Goal: Transaction & Acquisition: Purchase product/service

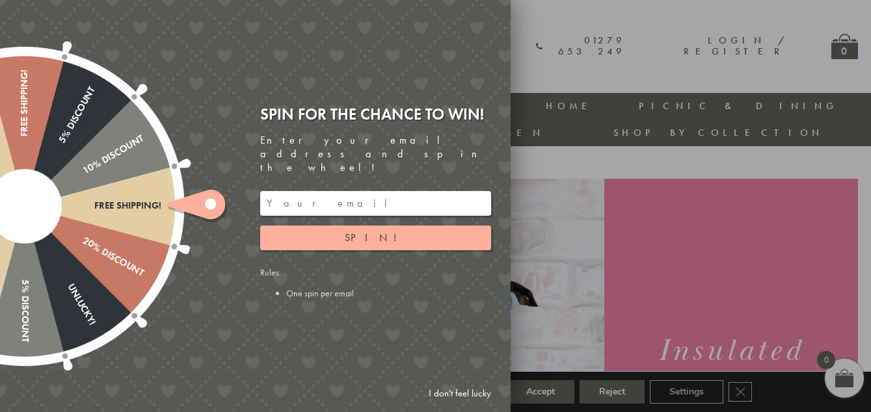
click at [466, 395] on link "I don't feel lucky" at bounding box center [459, 394] width 75 height 24
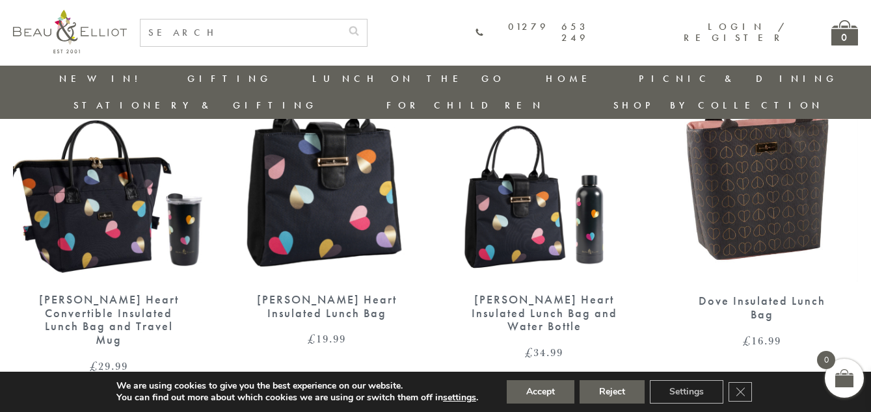
scroll to position [2094, 0]
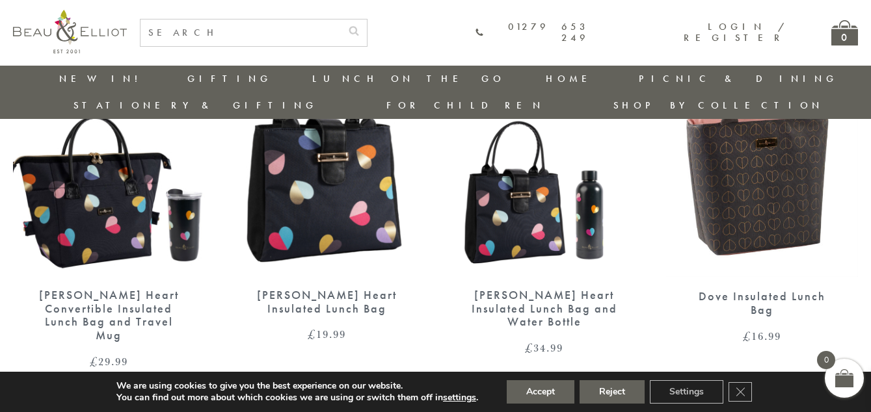
click at [105, 189] on img at bounding box center [109, 152] width 192 height 247
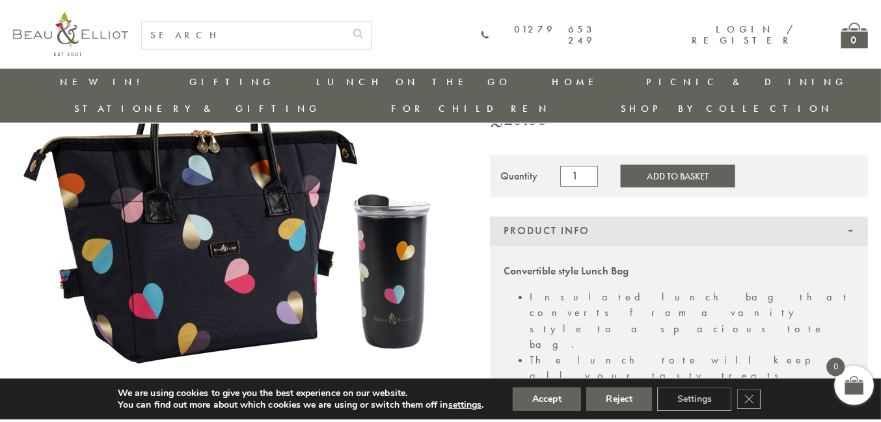
scroll to position [142, 0]
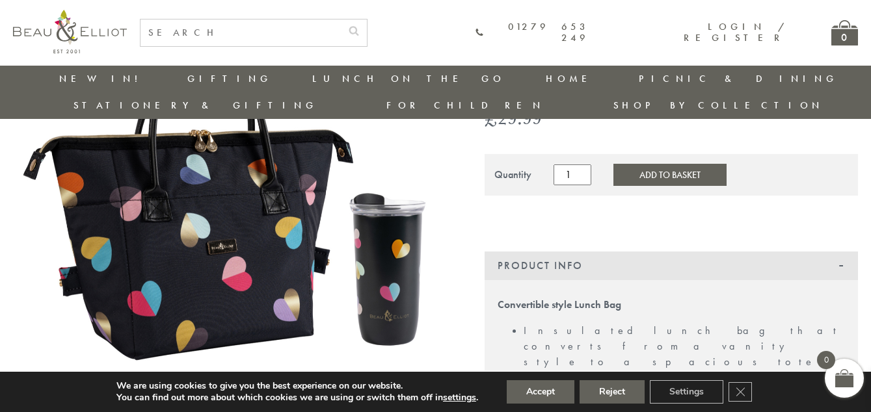
click at [217, 200] on img at bounding box center [230, 198] width 434 height 353
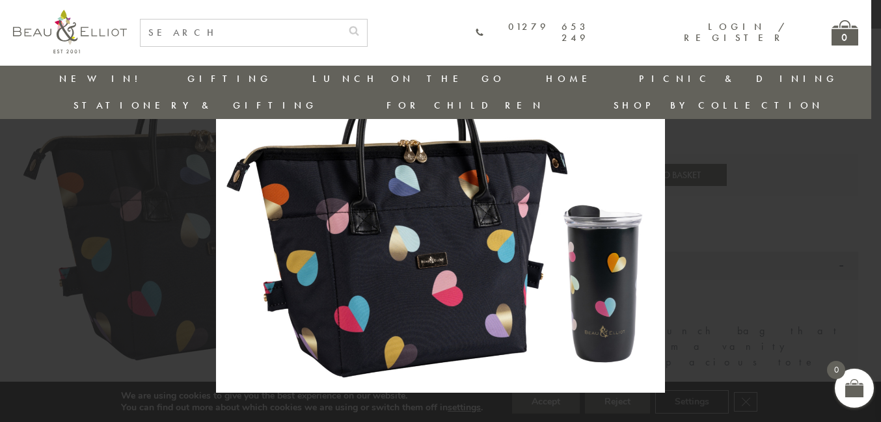
click at [754, 253] on div at bounding box center [440, 211] width 881 height 422
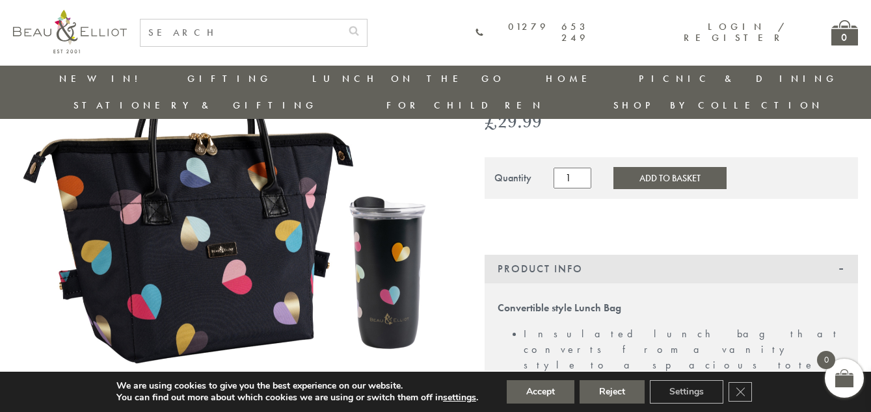
scroll to position [138, 0]
